Goal: Connect with others: Connect with other users

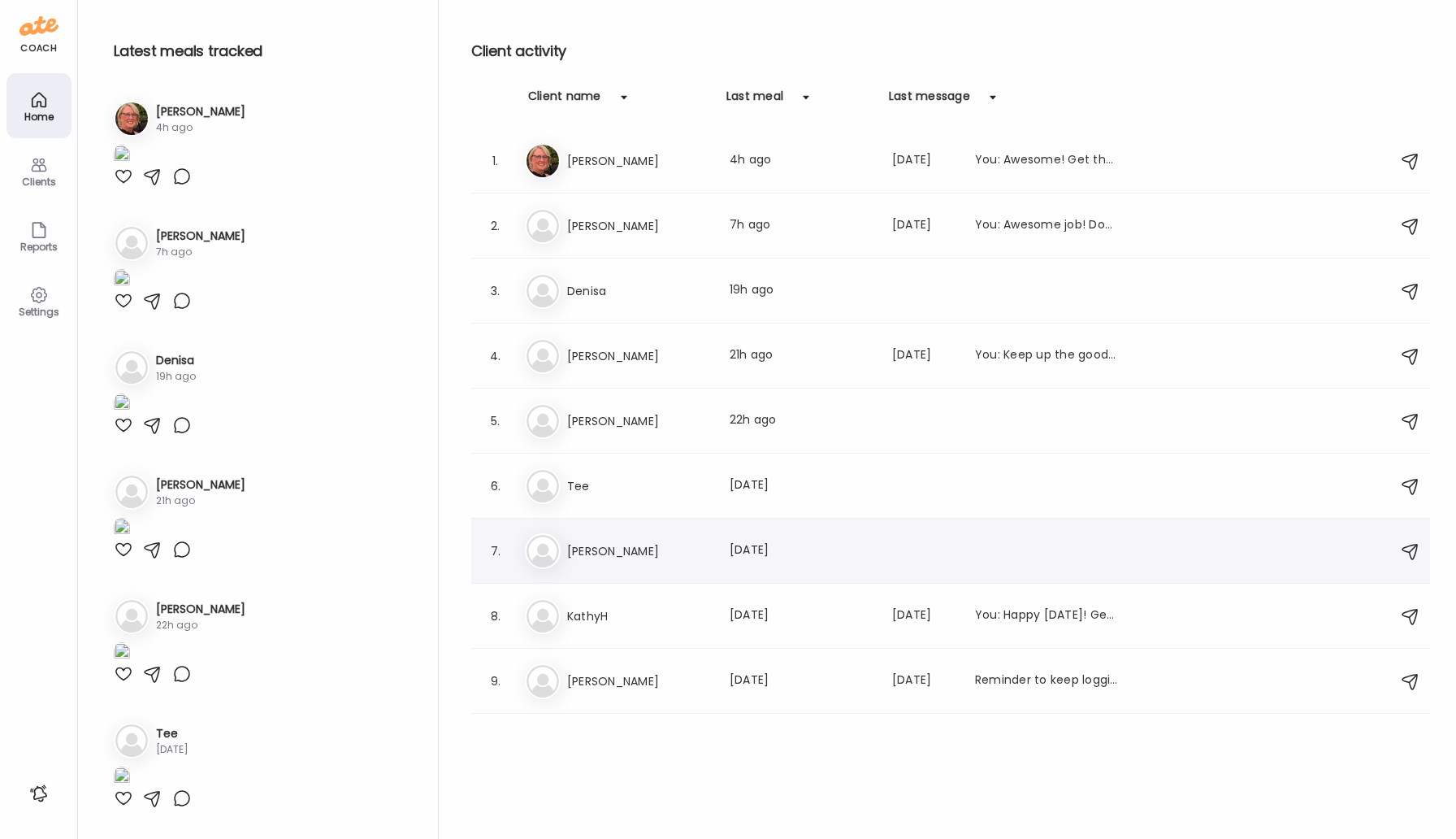
type input "**********"
click at [609, 567] on div "[PERSON_NAME] Last meal: [DATE]" at bounding box center [953, 551] width 856 height 36
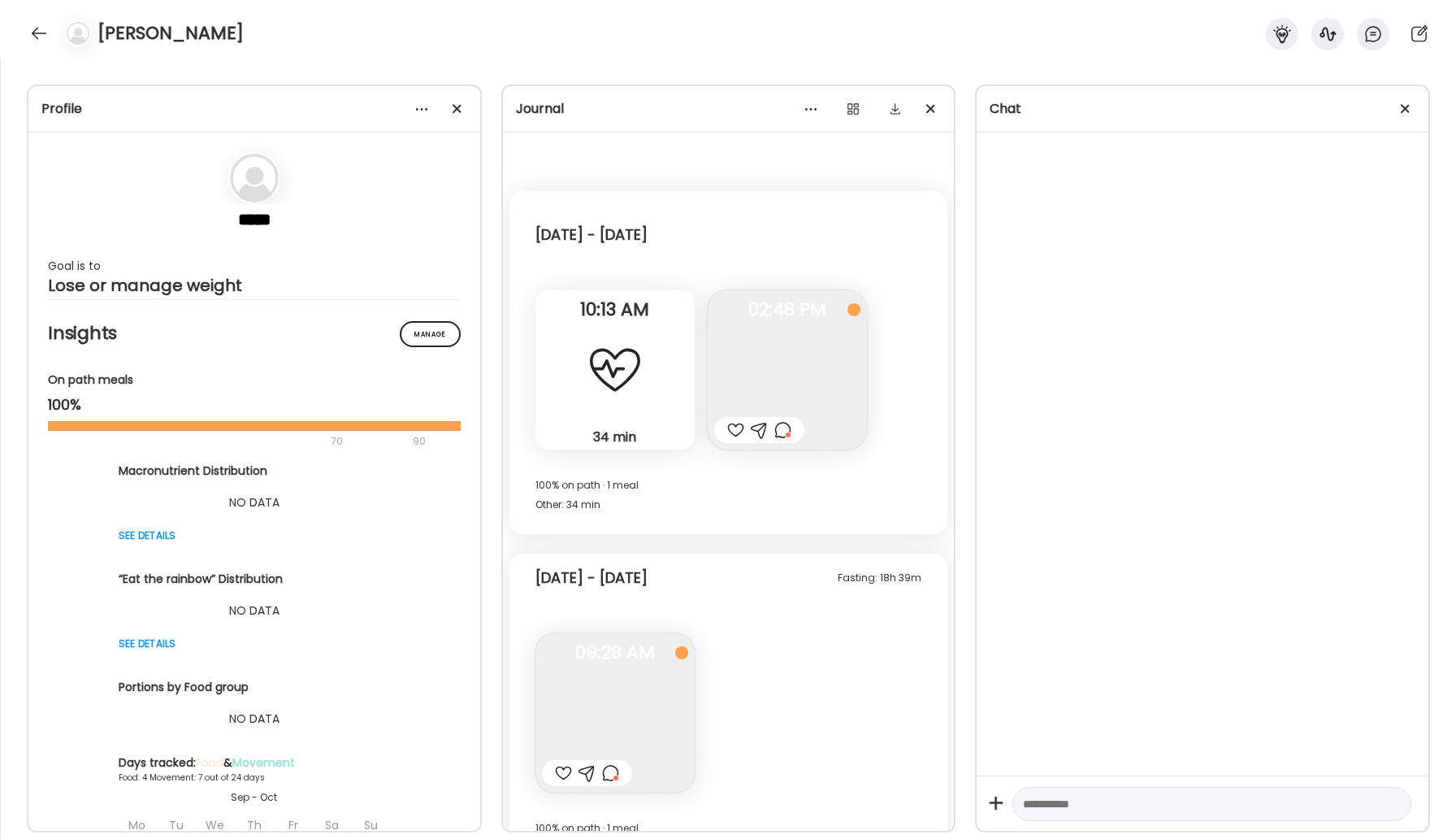
scroll to position [3013, 0]
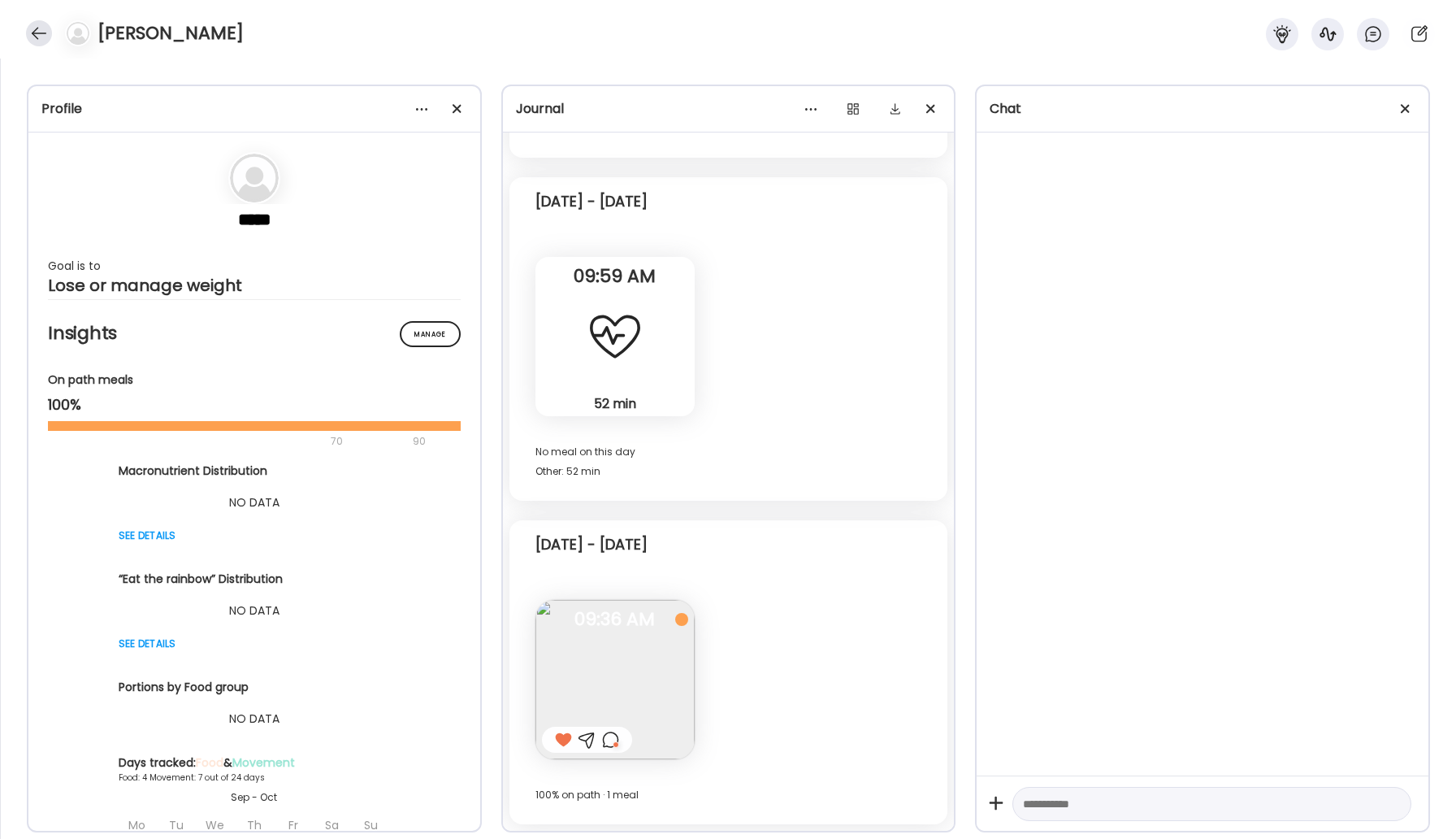
click at [36, 32] on div at bounding box center [39, 33] width 26 height 26
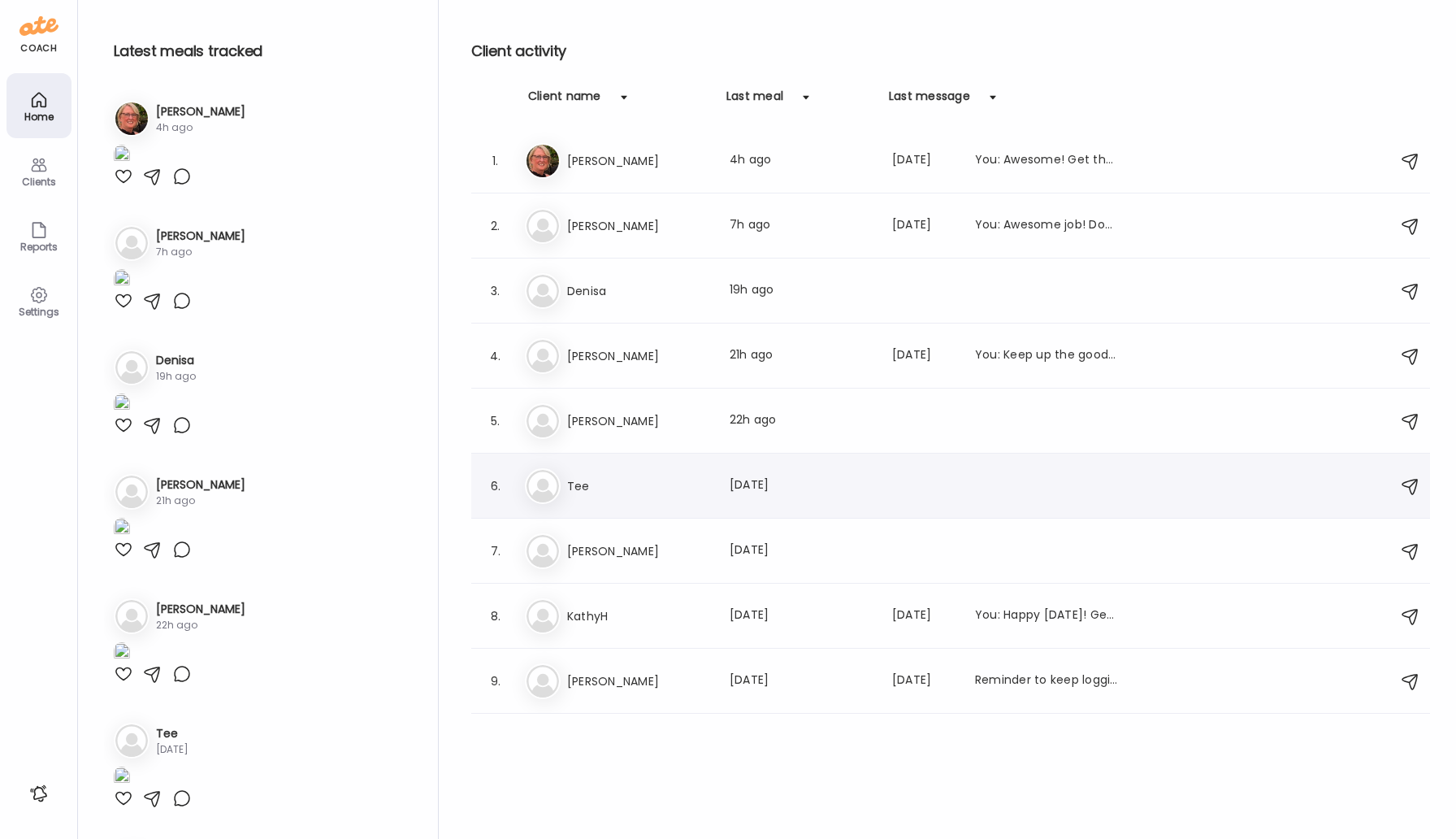
click at [610, 505] on div "6. Te Tee Last meal: [DATE]" at bounding box center [950, 486] width 958 height 65
click at [627, 483] on h3 "Tee" at bounding box center [639, 486] width 143 height 19
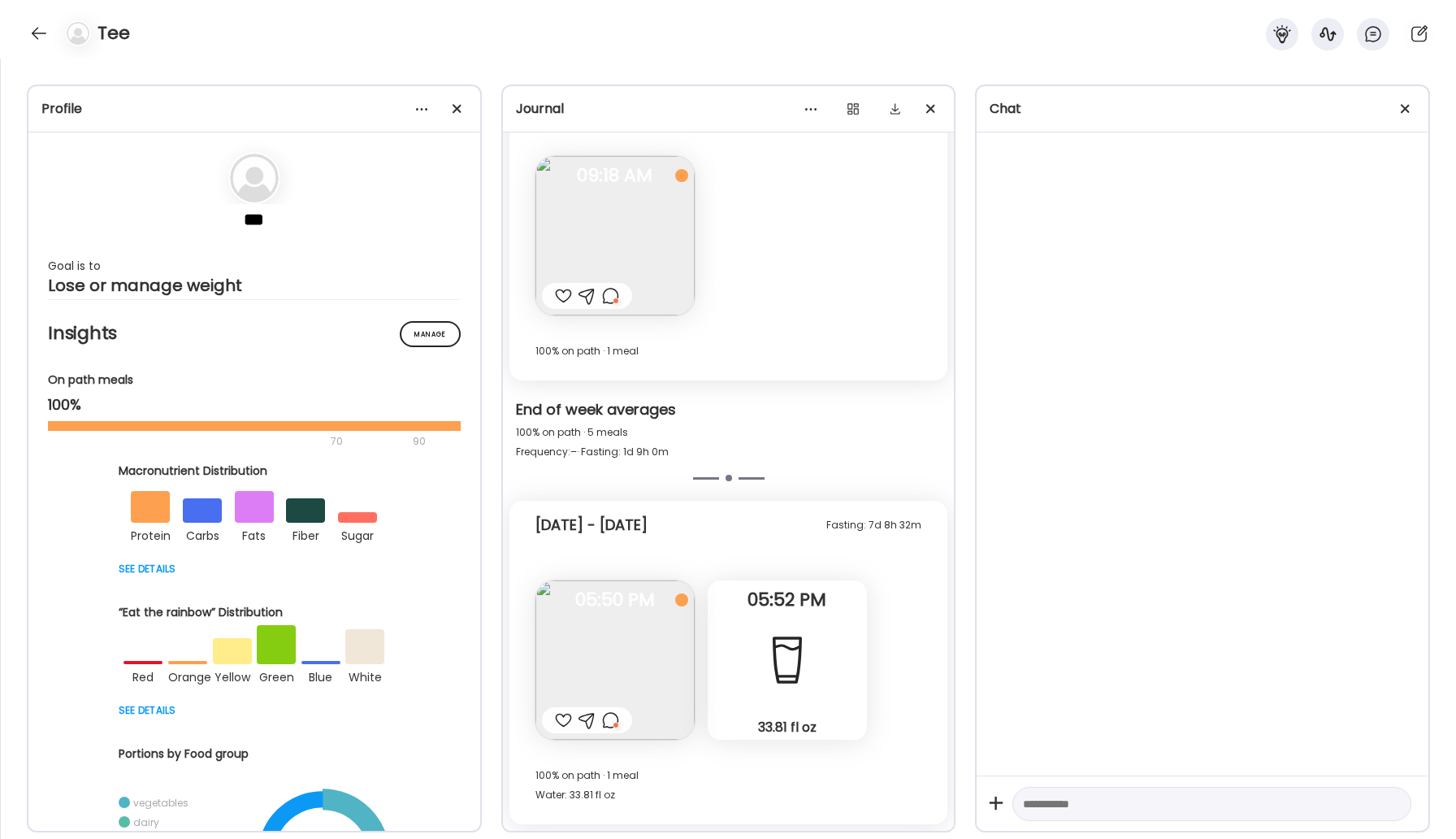
scroll to position [1872, 0]
click at [40, 30] on div at bounding box center [39, 33] width 26 height 26
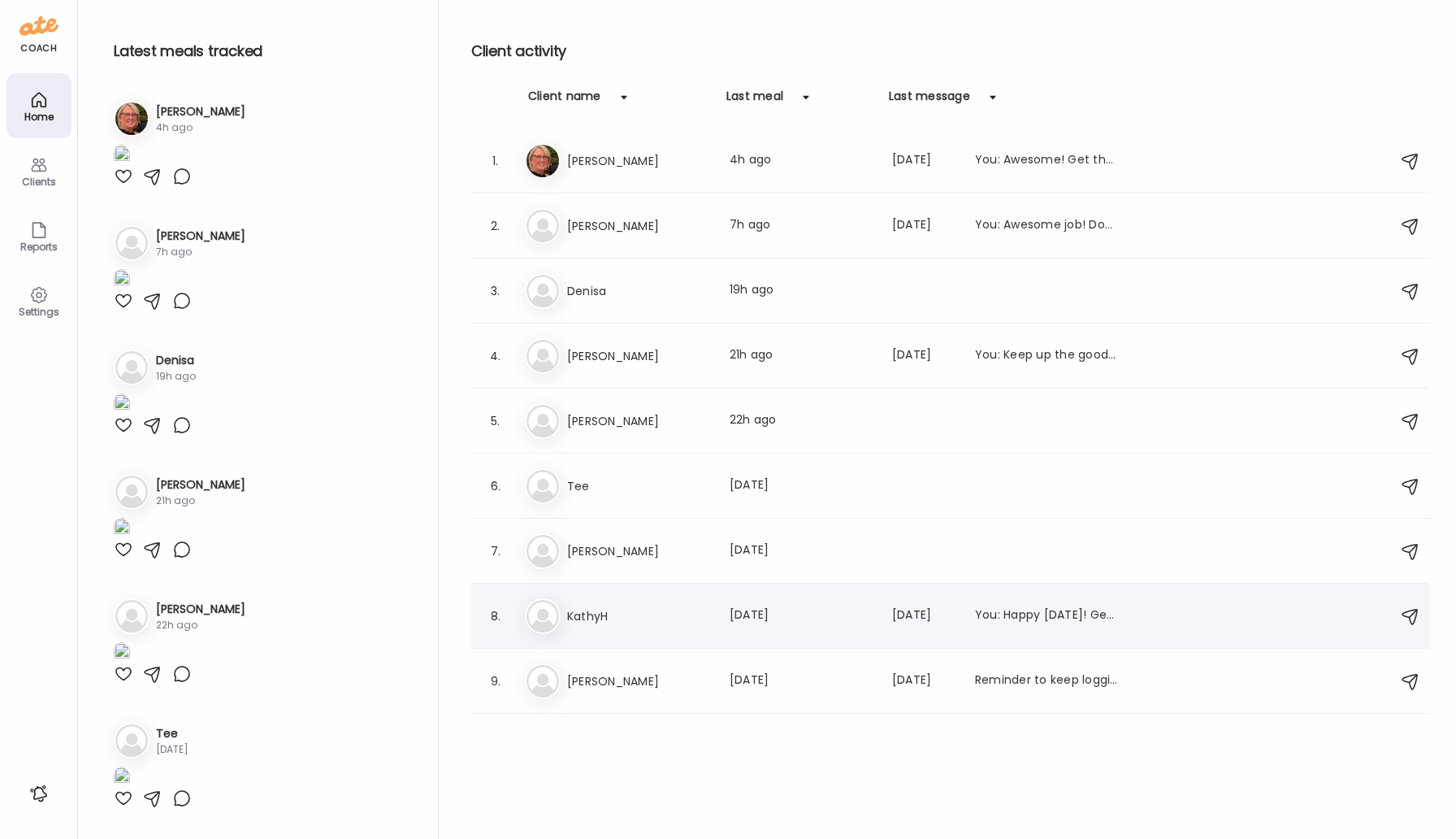
click at [609, 613] on h3 "KathyH" at bounding box center [639, 616] width 143 height 19
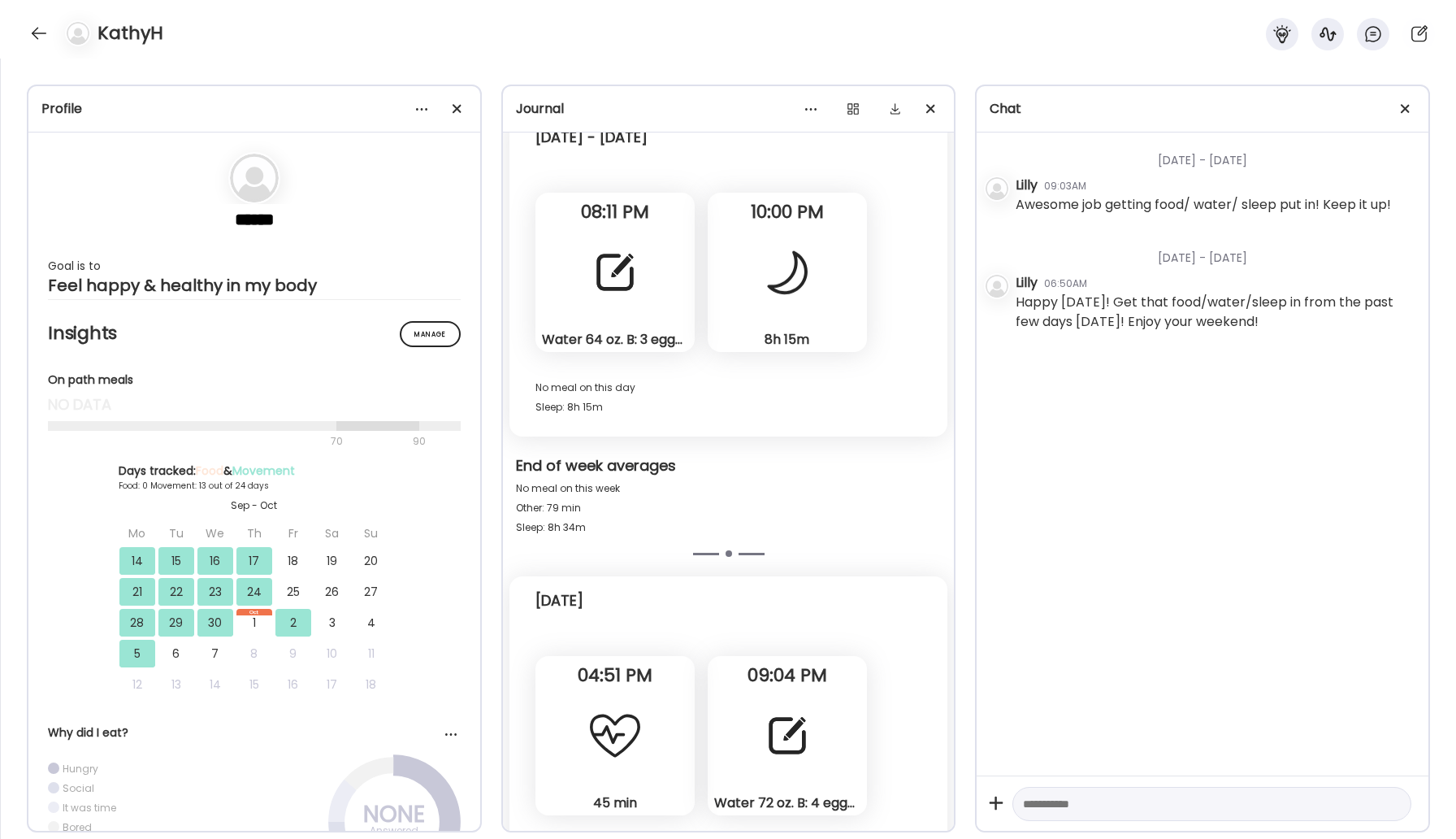
scroll to position [11394, 0]
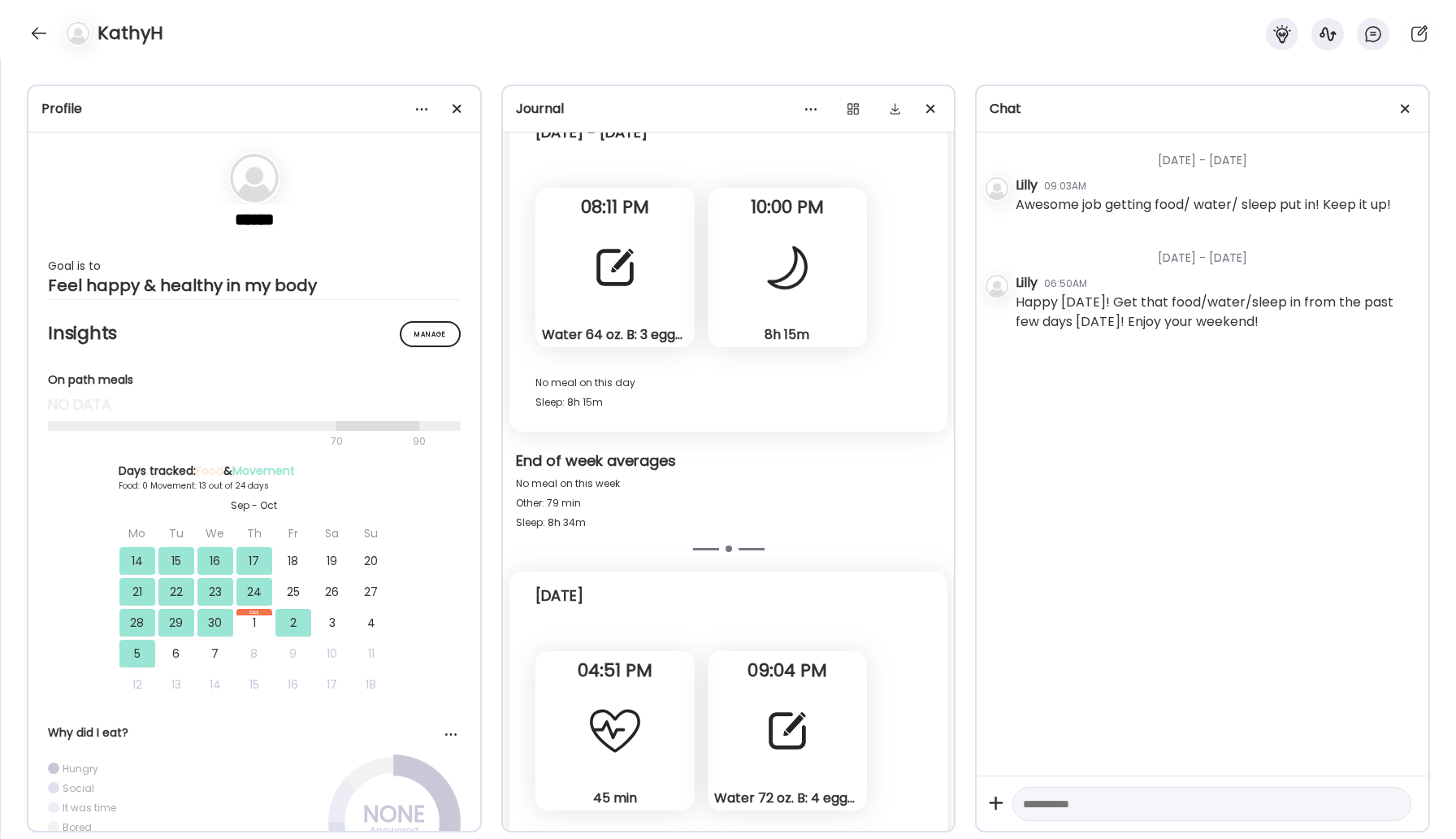
click at [799, 747] on div at bounding box center [787, 731] width 58 height 58
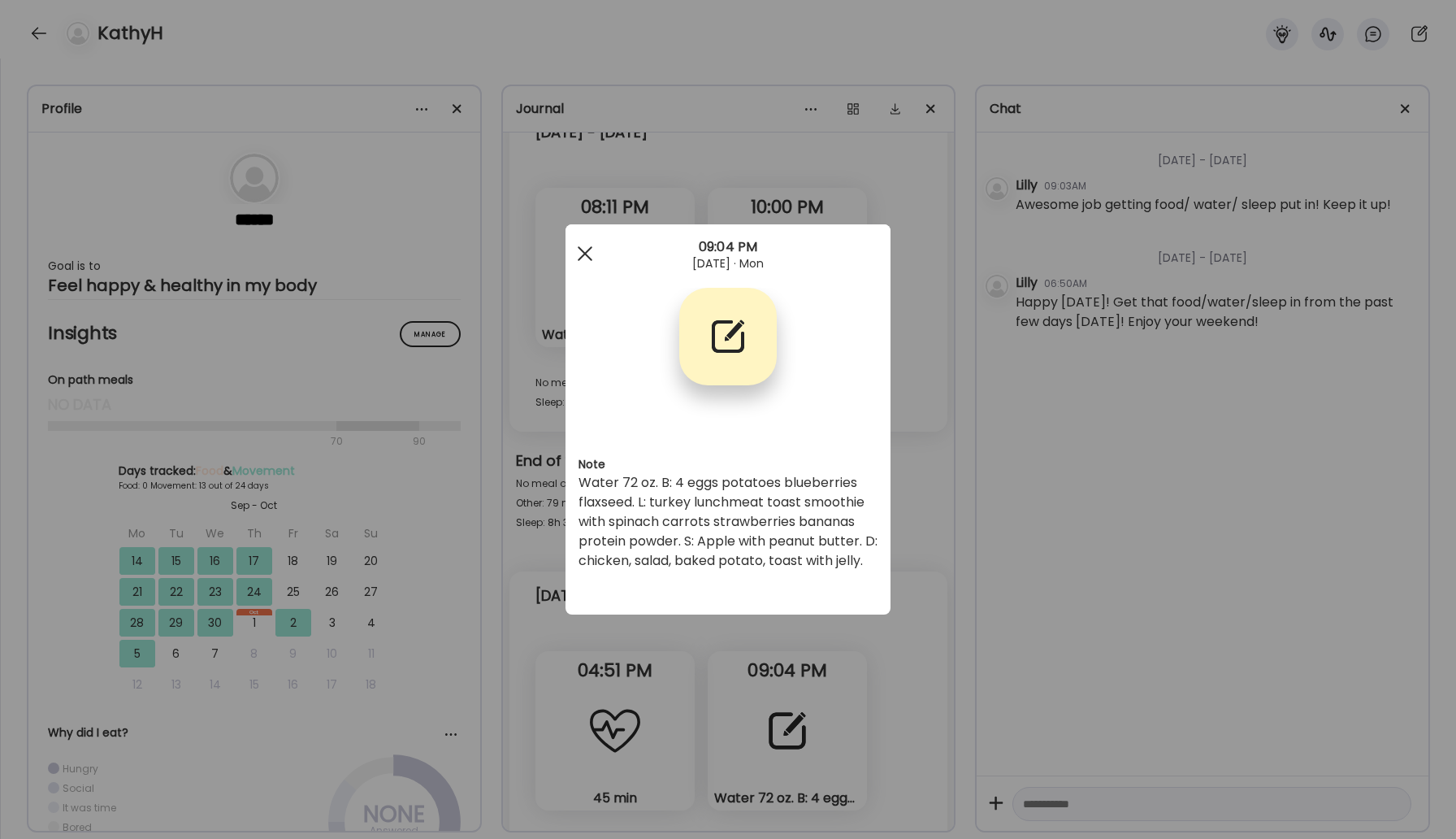
click at [589, 260] on span at bounding box center [585, 254] width 15 height 15
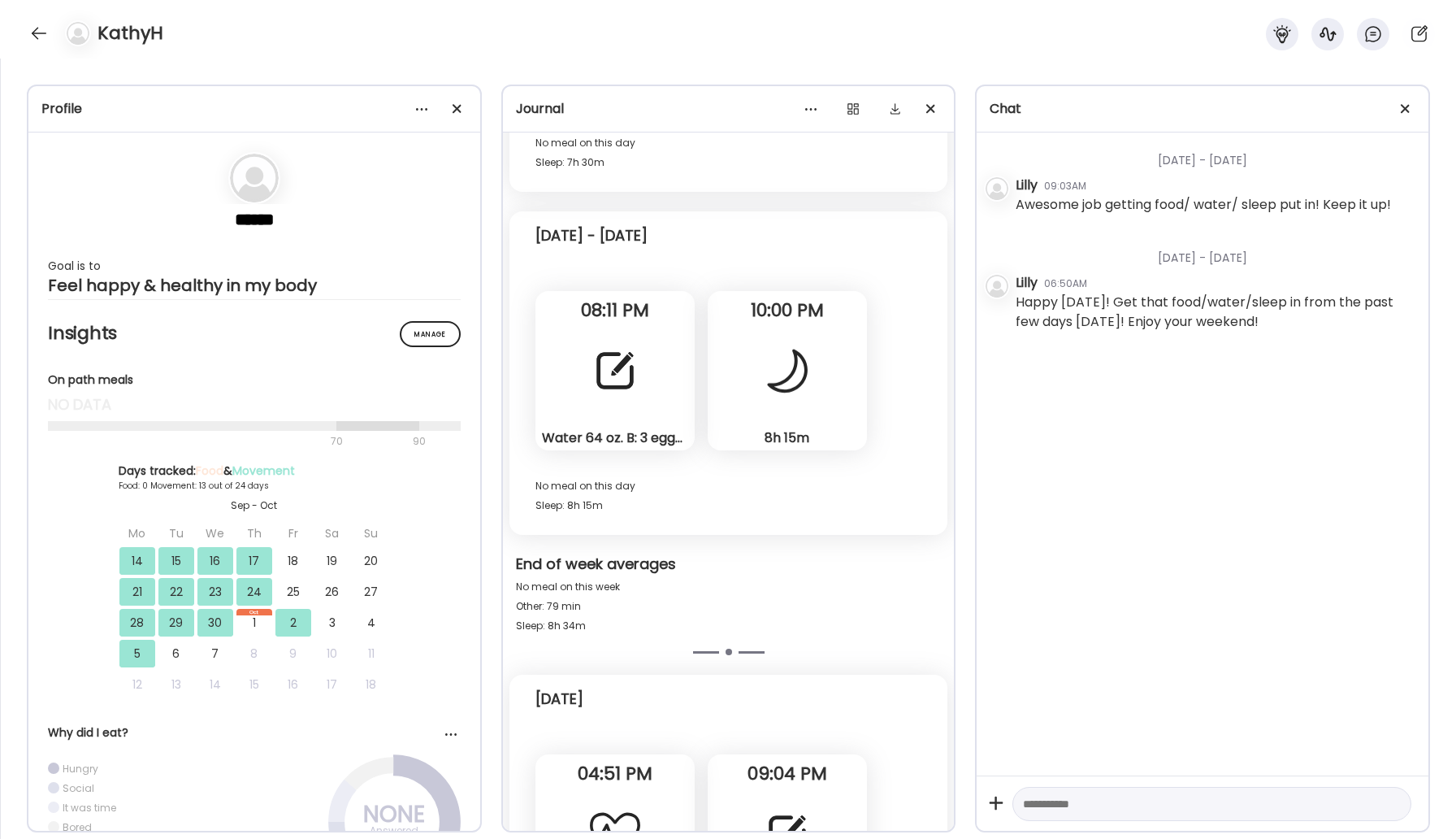
scroll to position [11290, 0]
click at [40, 35] on div at bounding box center [39, 33] width 26 height 26
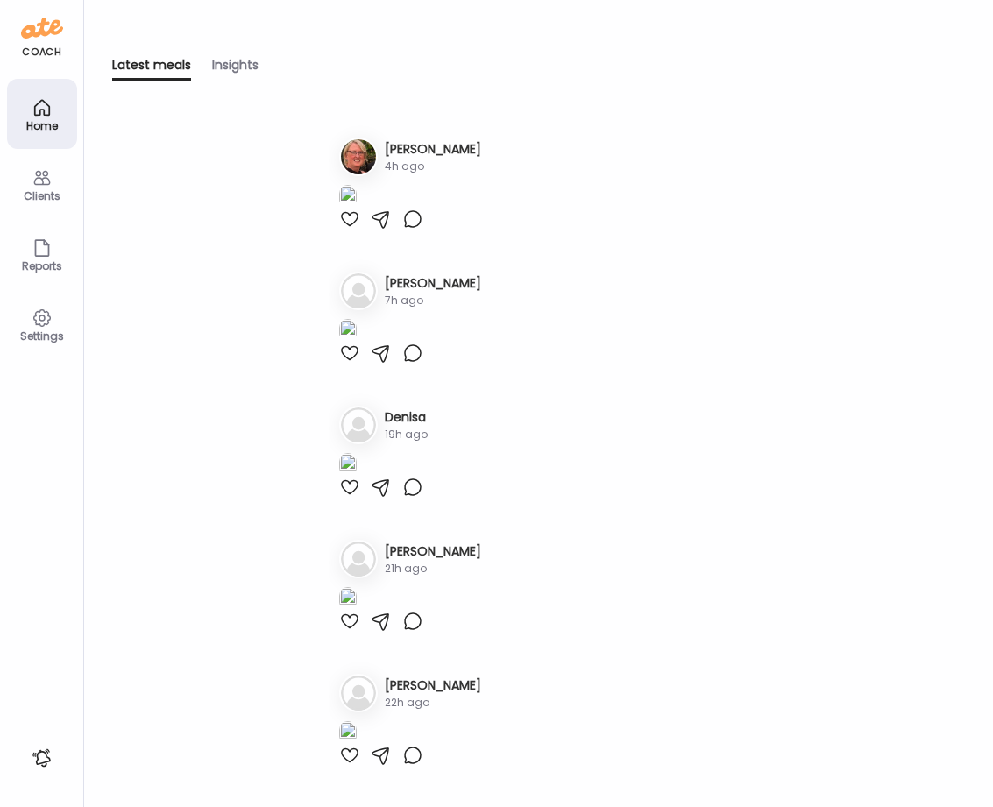
click at [47, 112] on icon at bounding box center [42, 107] width 21 height 21
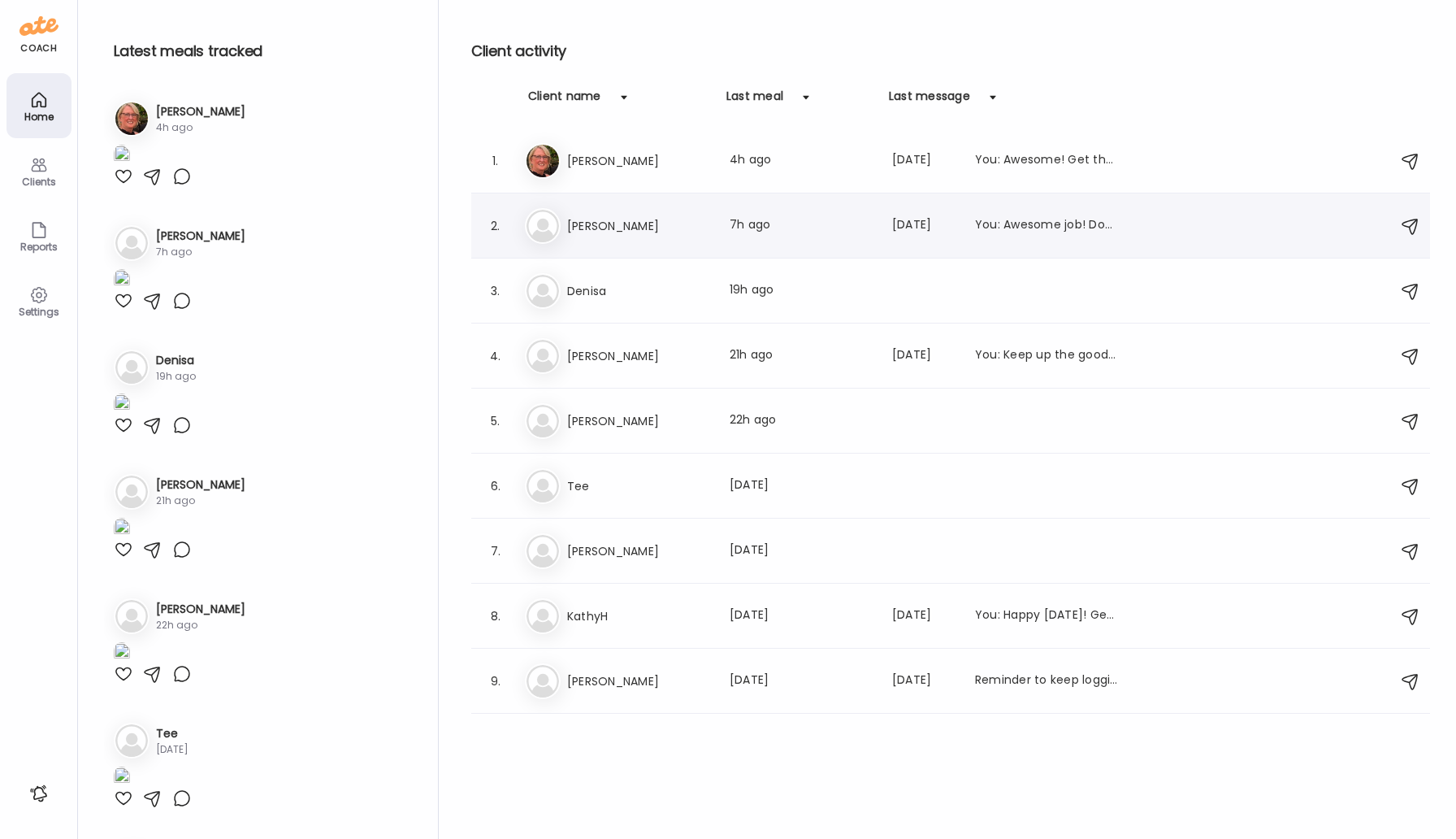
click at [627, 222] on h3 "[PERSON_NAME]" at bounding box center [639, 225] width 143 height 19
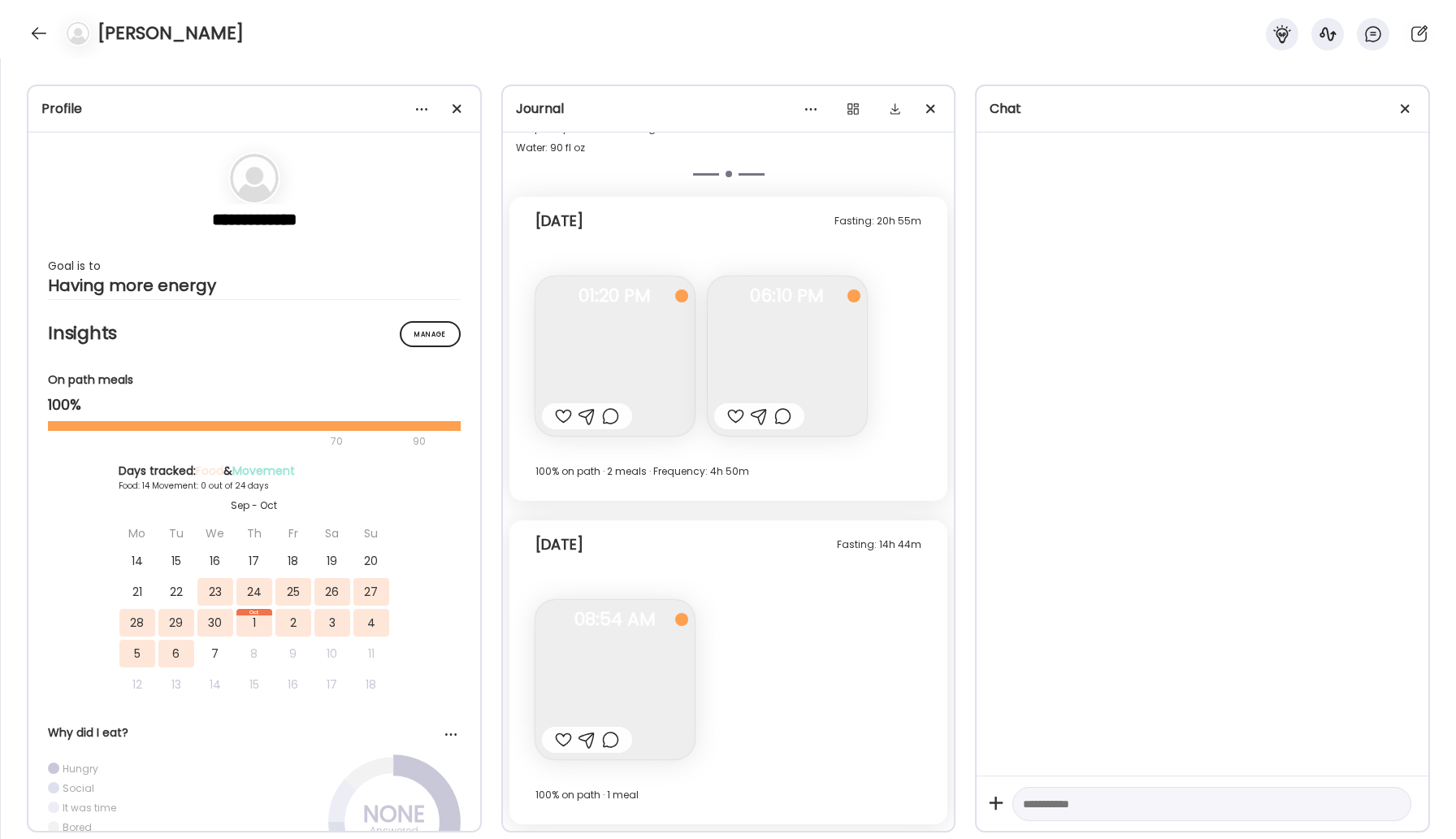
scroll to position [12555, 0]
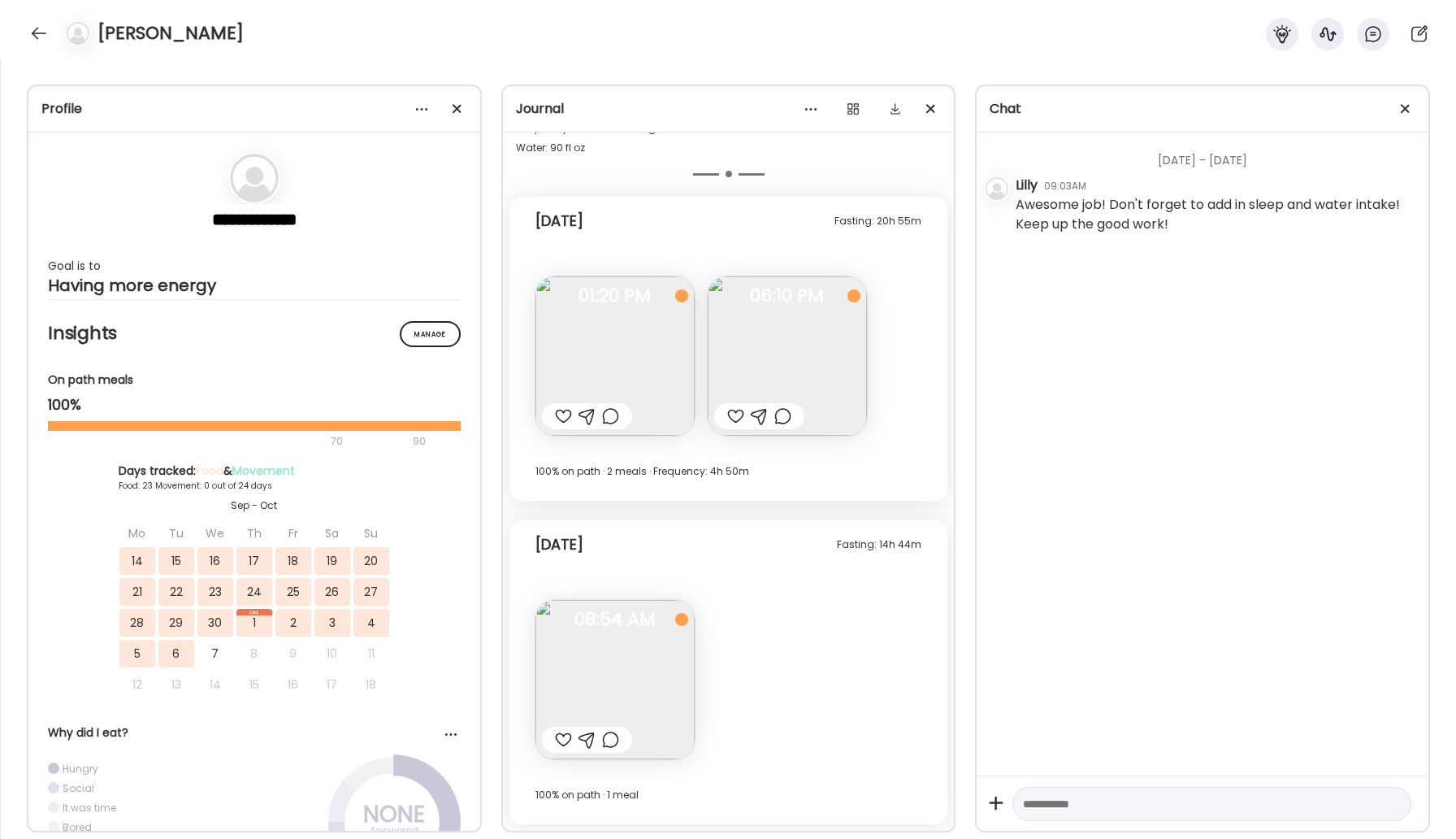
click at [555, 413] on div at bounding box center [563, 415] width 17 height 19
click at [737, 420] on div at bounding box center [736, 415] width 17 height 19
click at [627, 677] on img at bounding box center [615, 680] width 159 height 159
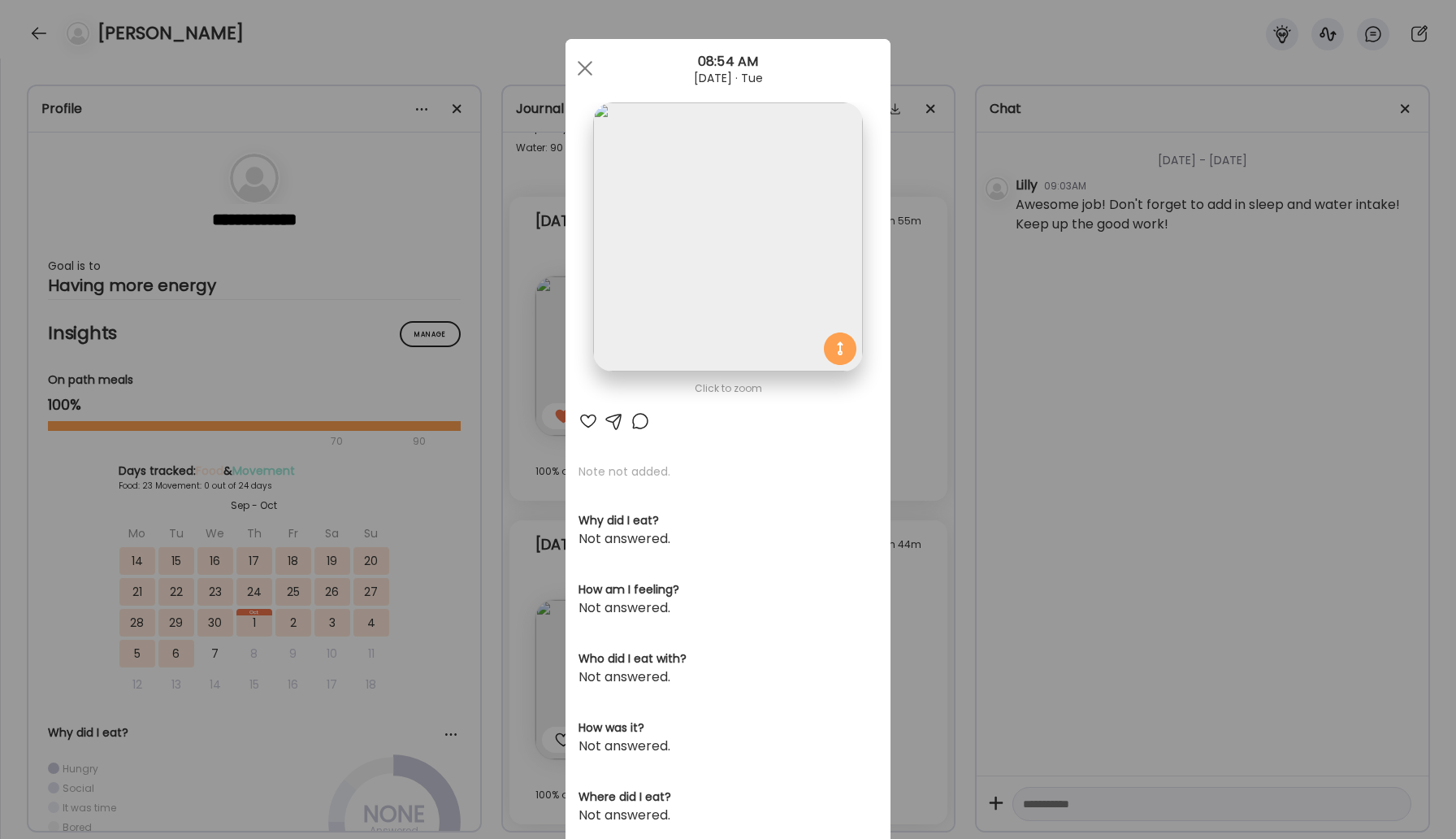
click at [583, 421] on div at bounding box center [588, 421] width 19 height 19
click at [581, 77] on div at bounding box center [585, 68] width 32 height 32
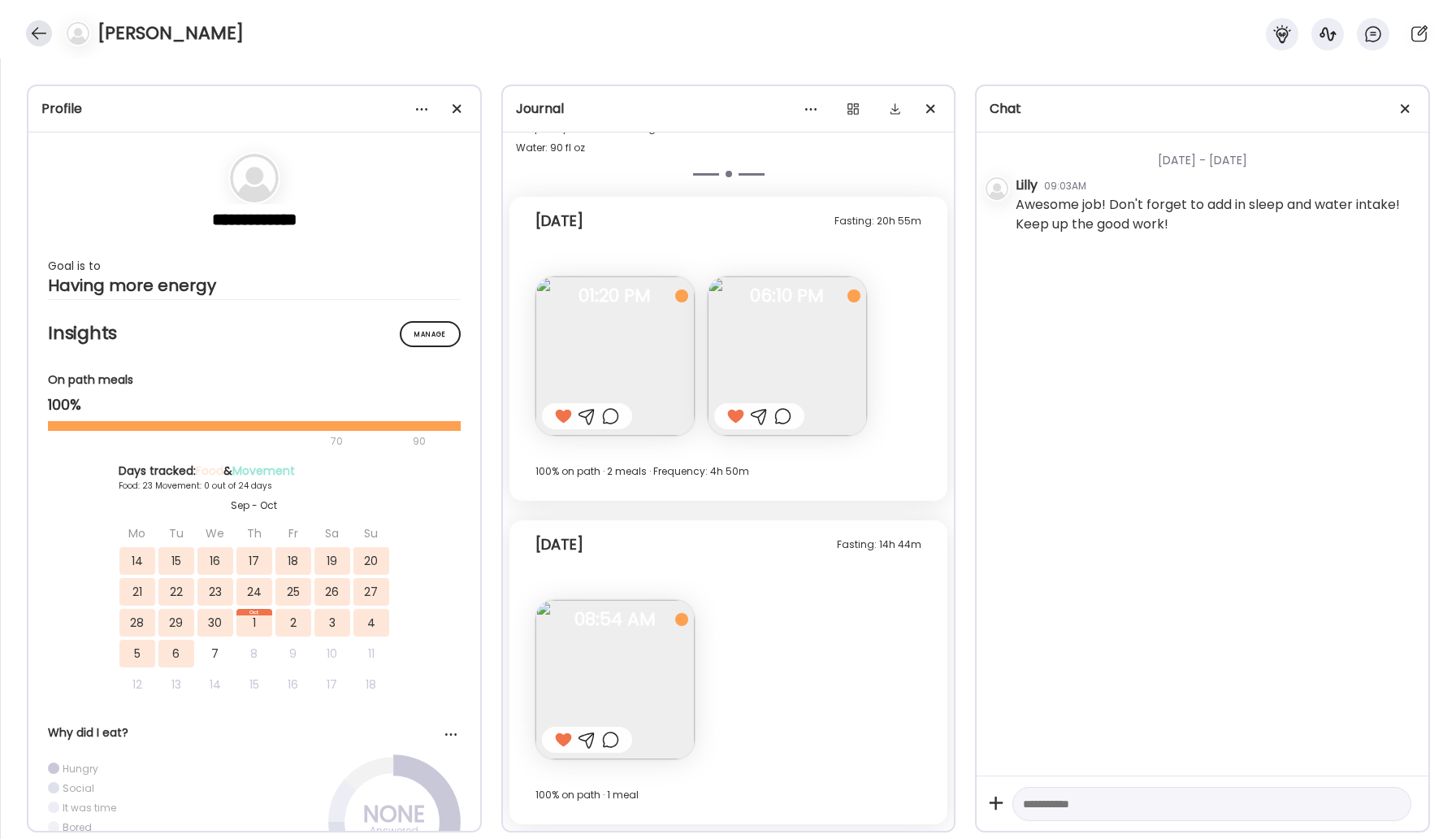
click at [30, 39] on div at bounding box center [39, 33] width 26 height 26
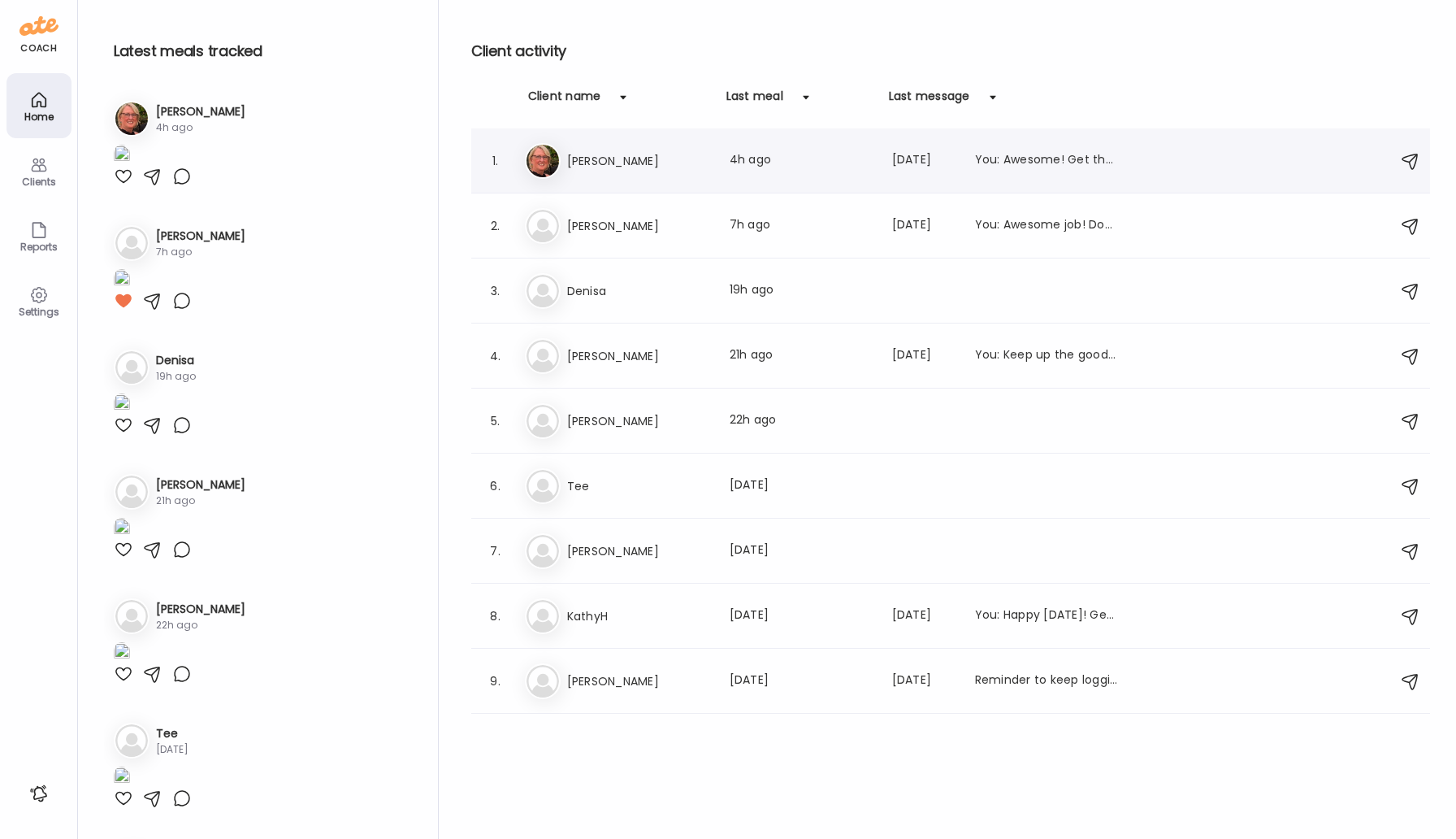
click at [613, 174] on div "[PERSON_NAME] [PERSON_NAME] Last meal: 4h ago Last message: [DATE] You: Awesome…" at bounding box center [953, 160] width 856 height 36
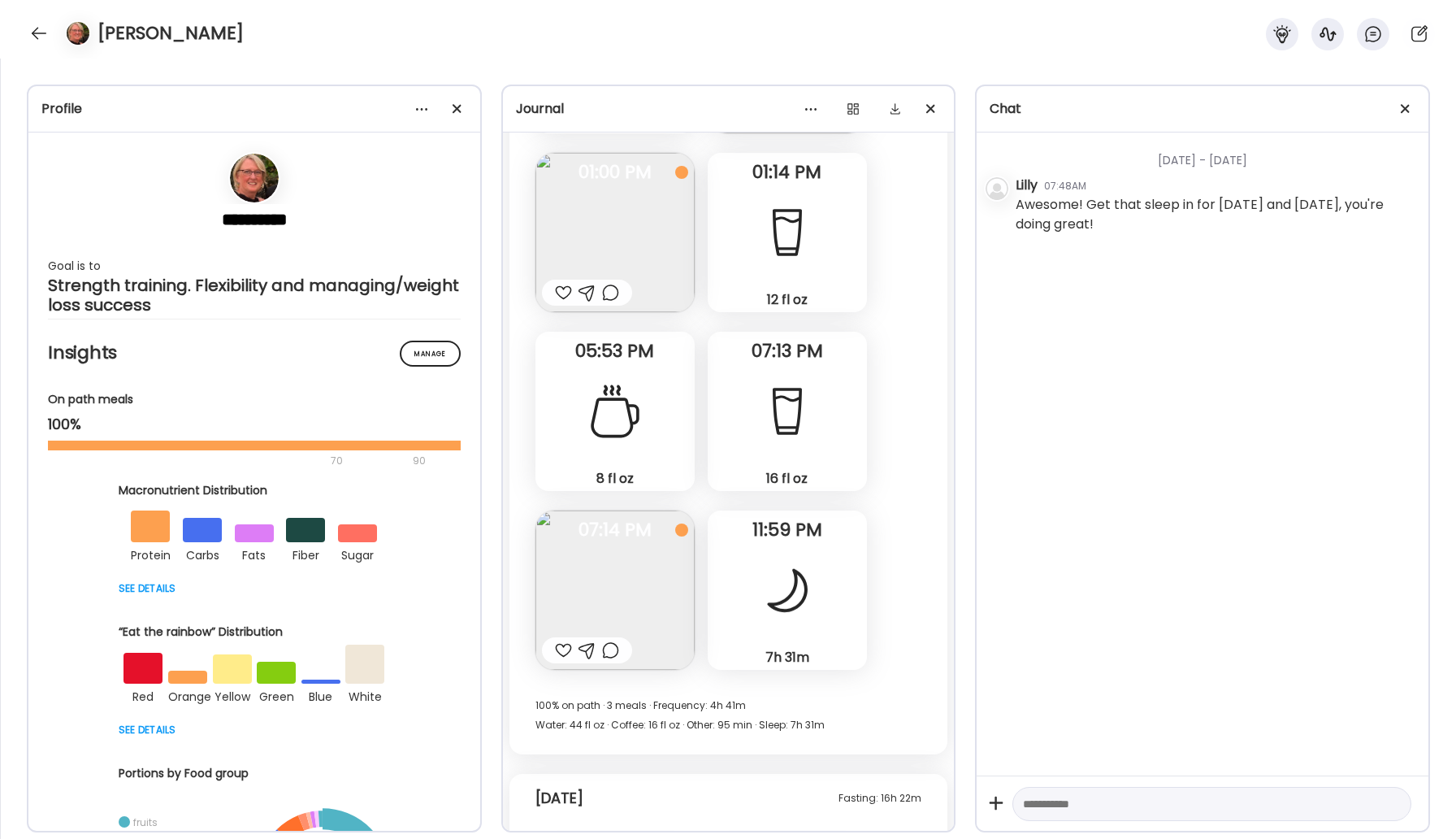
scroll to position [30735, 0]
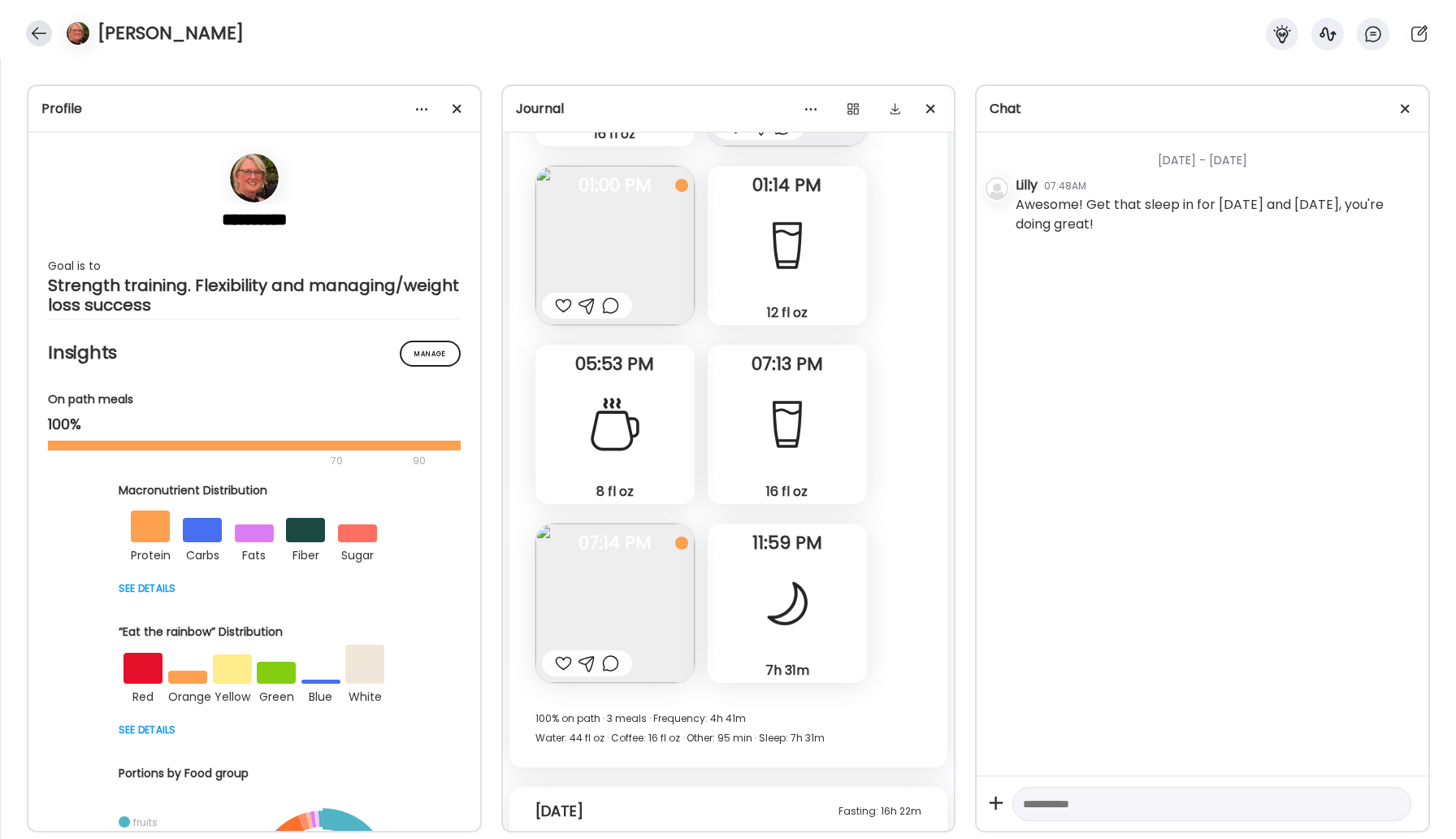
click at [42, 35] on div at bounding box center [39, 33] width 26 height 26
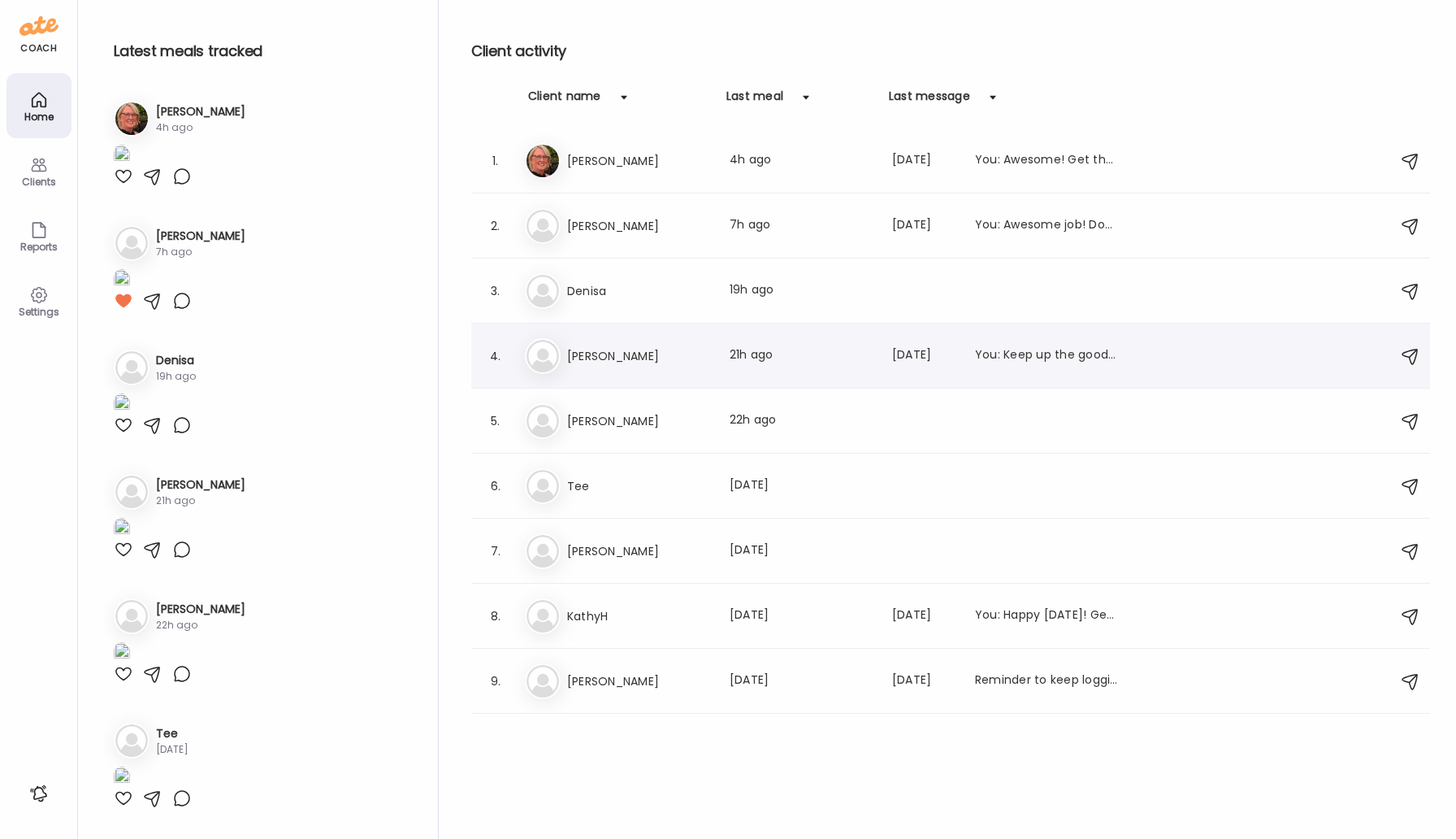
click at [608, 360] on h3 "[PERSON_NAME]" at bounding box center [639, 355] width 143 height 19
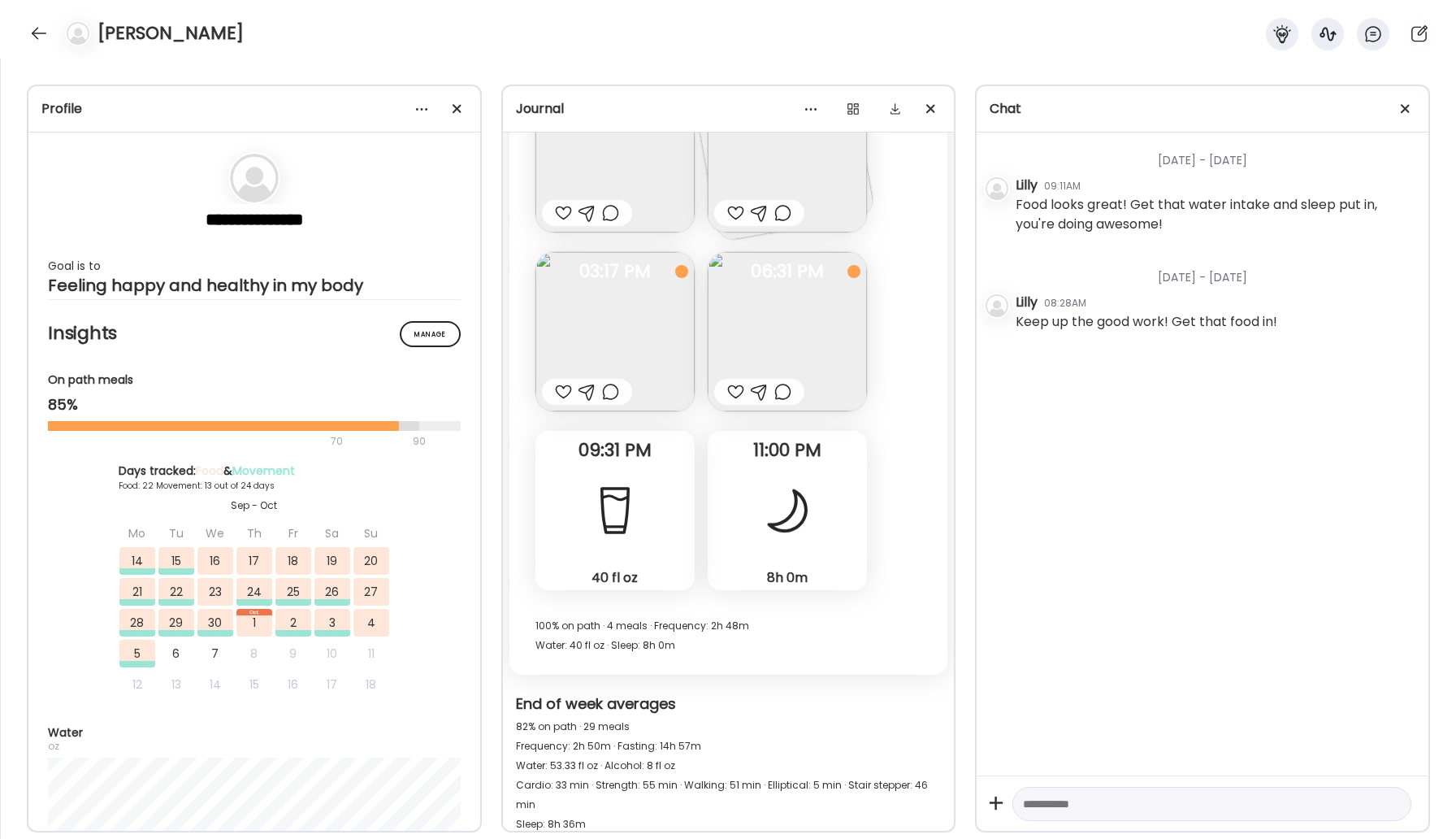
scroll to position [26474, 0]
click at [27, 42] on div "[PERSON_NAME]" at bounding box center [728, 29] width 1456 height 58
click at [45, 23] on div at bounding box center [39, 33] width 26 height 26
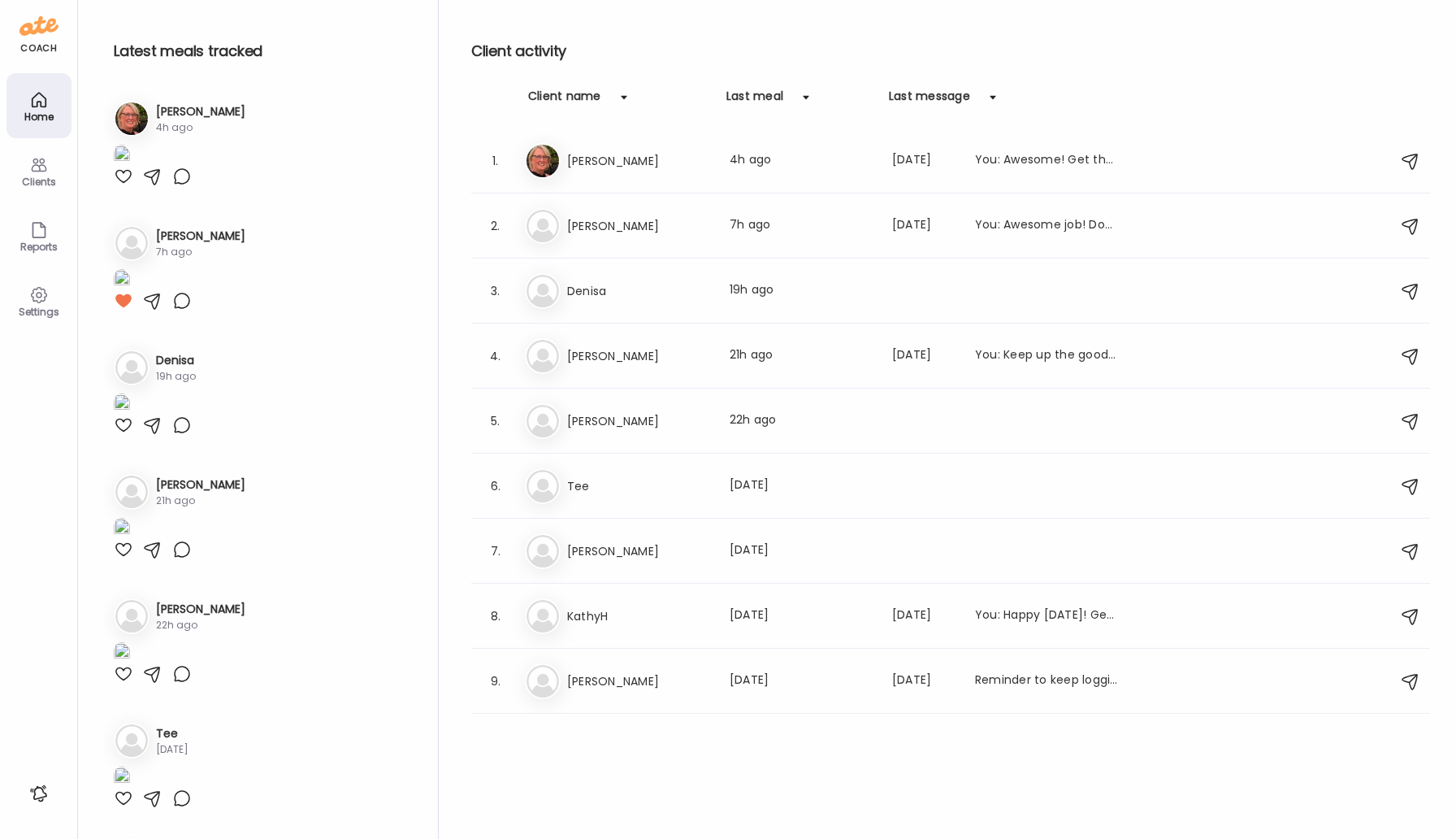
click at [600, 423] on h3 "[PERSON_NAME]" at bounding box center [639, 421] width 143 height 19
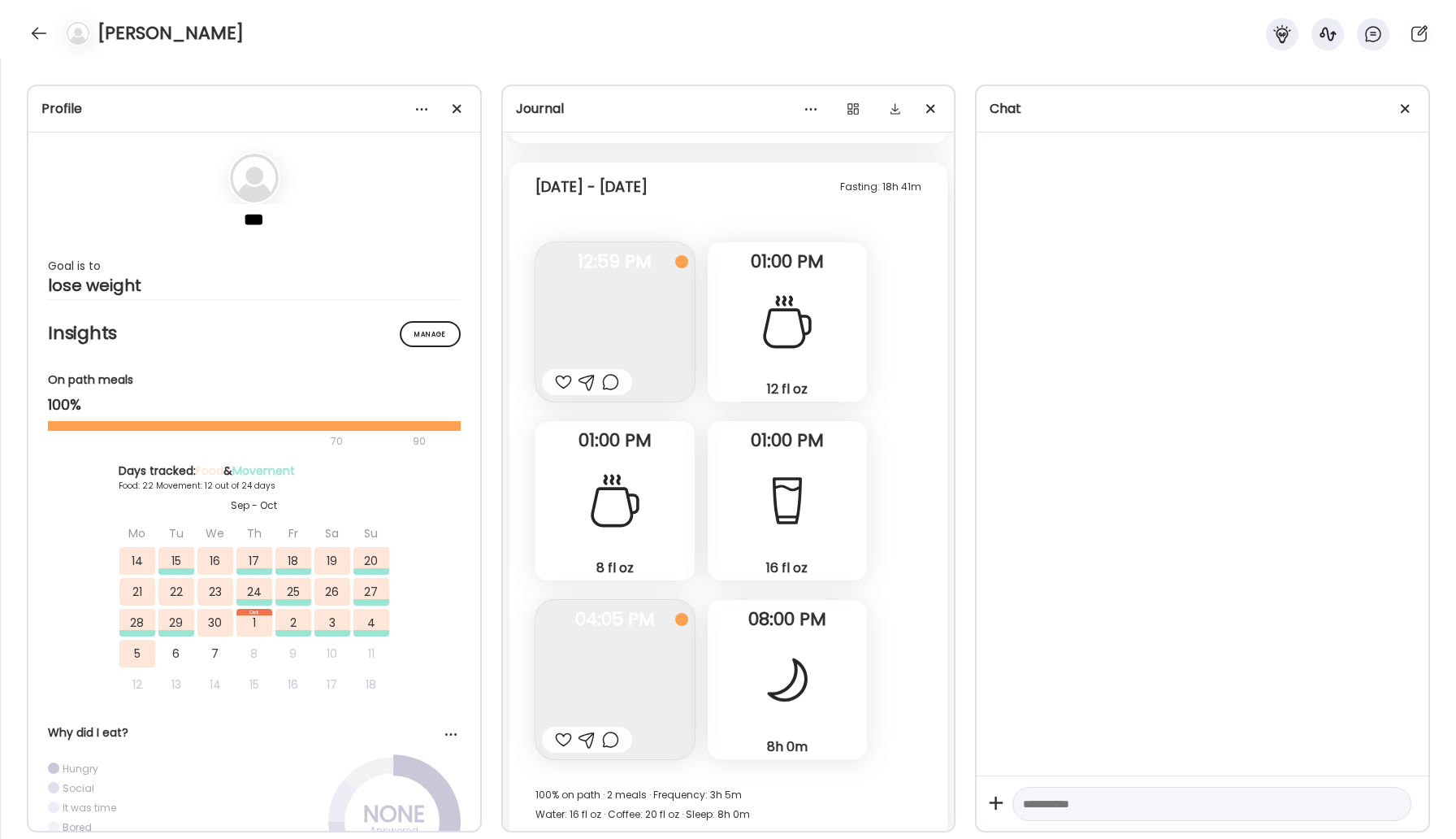
scroll to position [33853, 0]
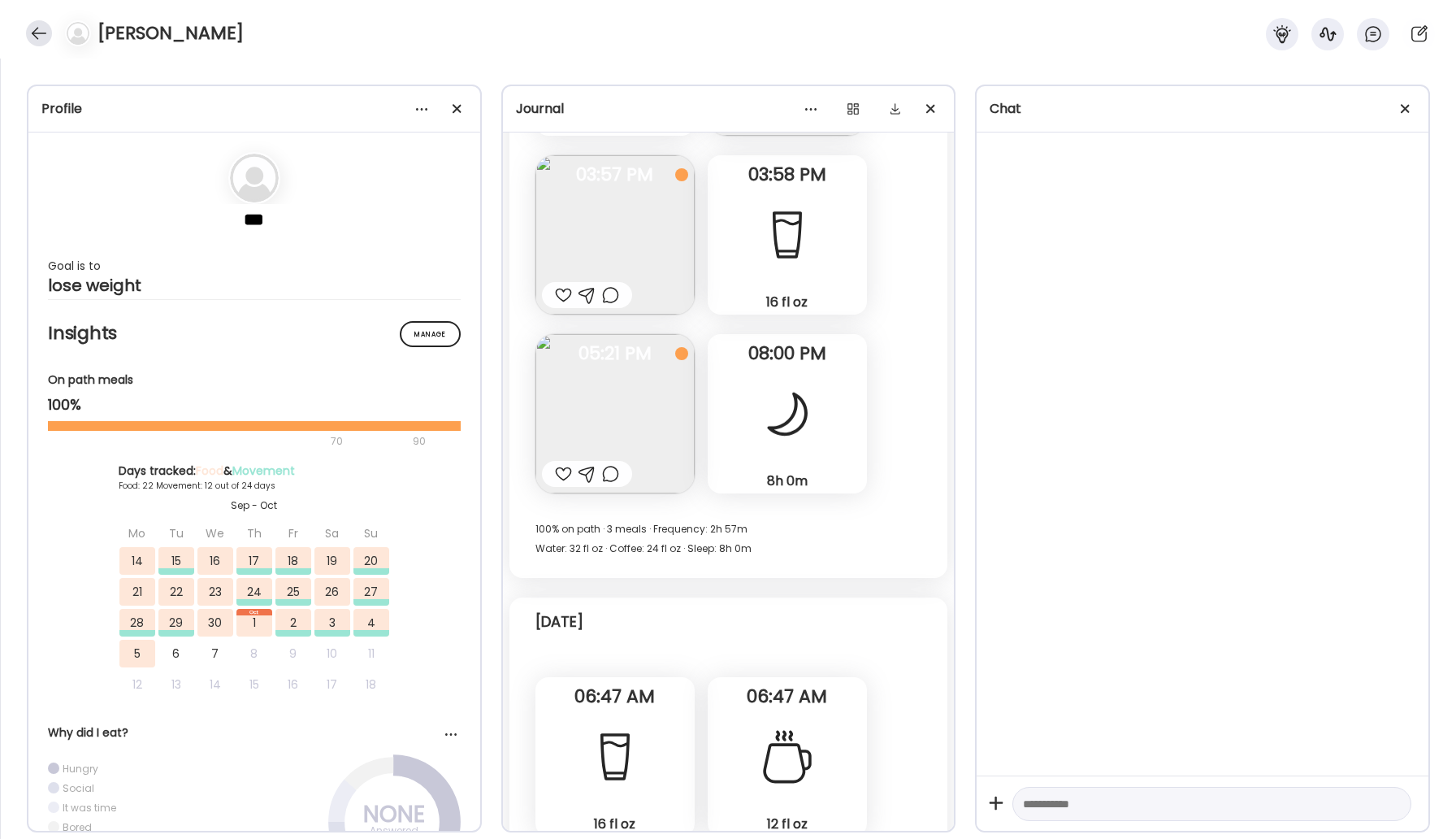
click at [35, 36] on div at bounding box center [39, 33] width 26 height 26
